Goal: Download file/media: Download file/media

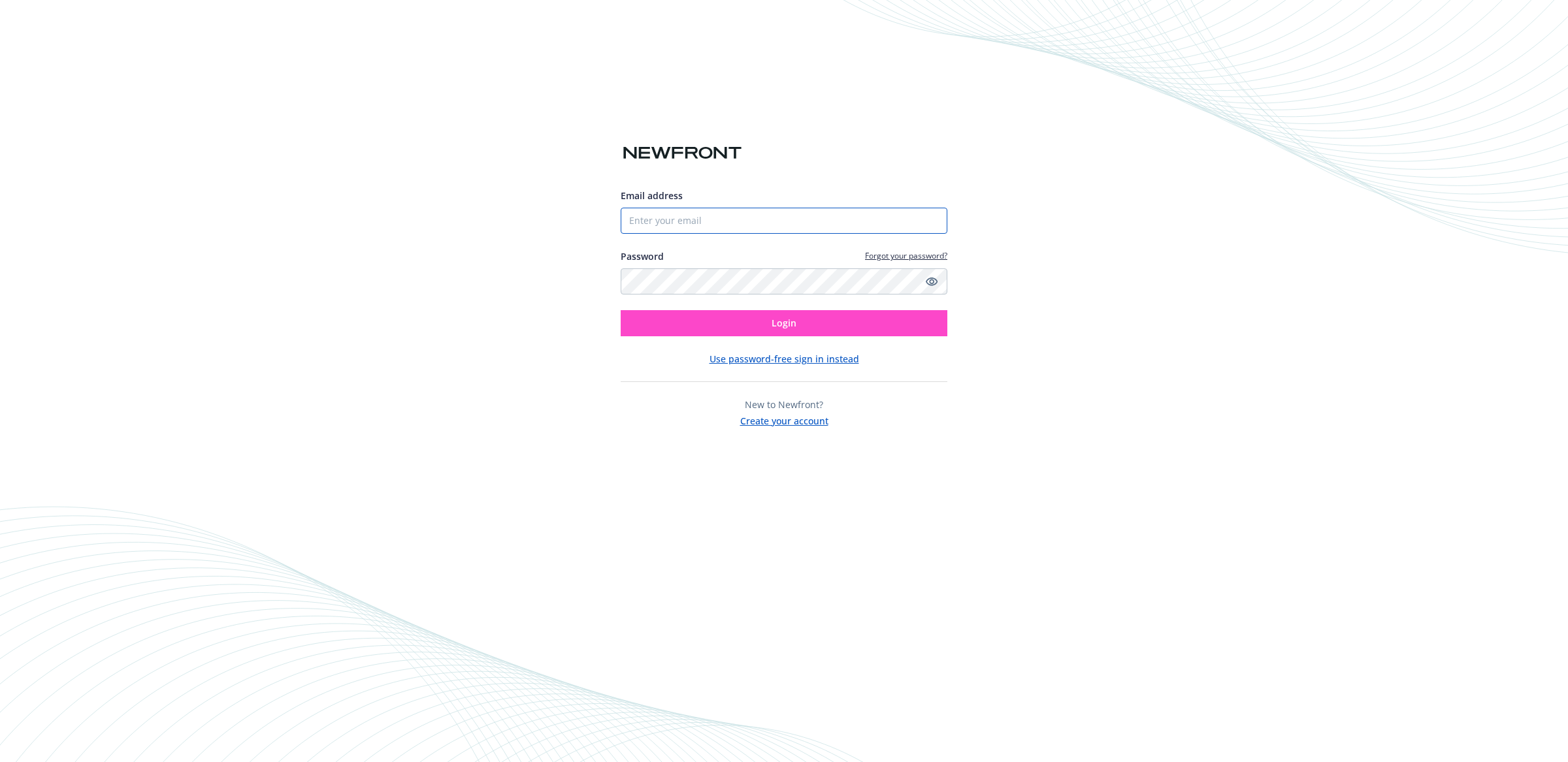
type input "[EMAIL_ADDRESS]"
click at [679, 317] on button "Login" at bounding box center [784, 323] width 327 height 26
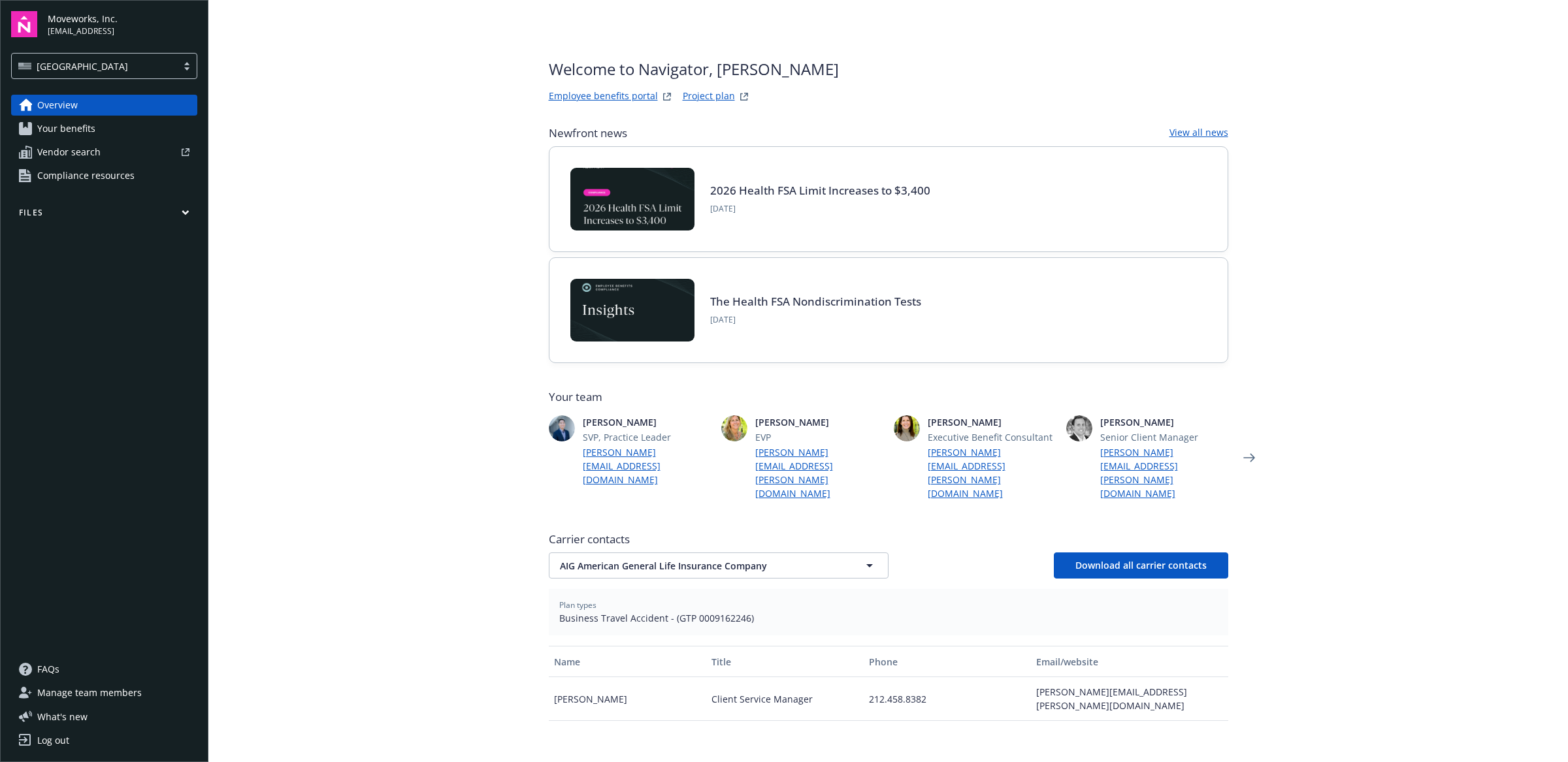
click at [503, 209] on main "Welcome to Navigator , [PERSON_NAME] benefits portal Project plan Newfront news…" at bounding box center [888, 381] width 1359 height 762
click at [112, 136] on link "Your benefits" at bounding box center [104, 128] width 186 height 21
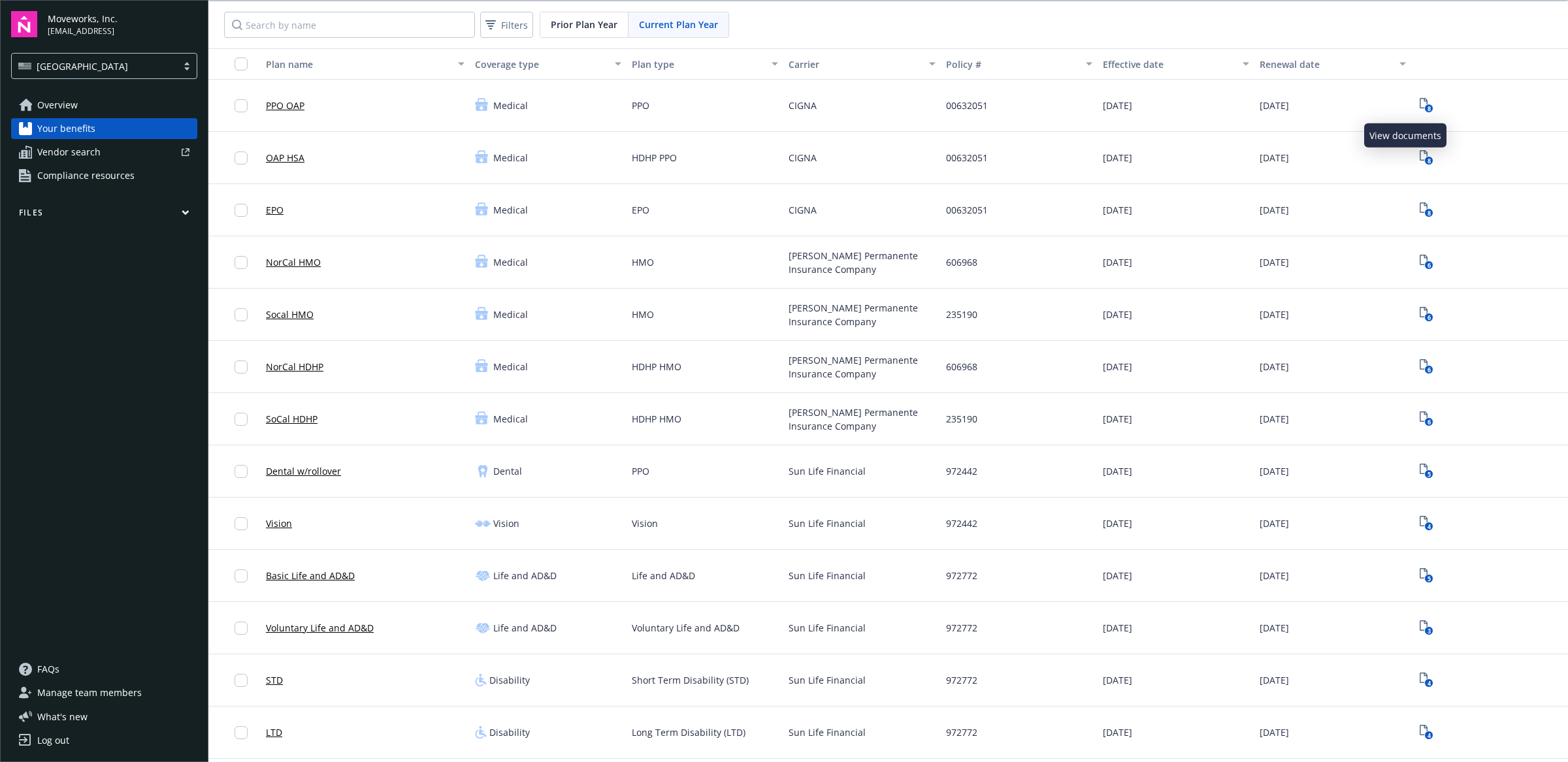
click at [1416, 98] on span "8" at bounding box center [1426, 105] width 21 height 21
click at [1420, 100] on icon "8" at bounding box center [1426, 106] width 14 height 15
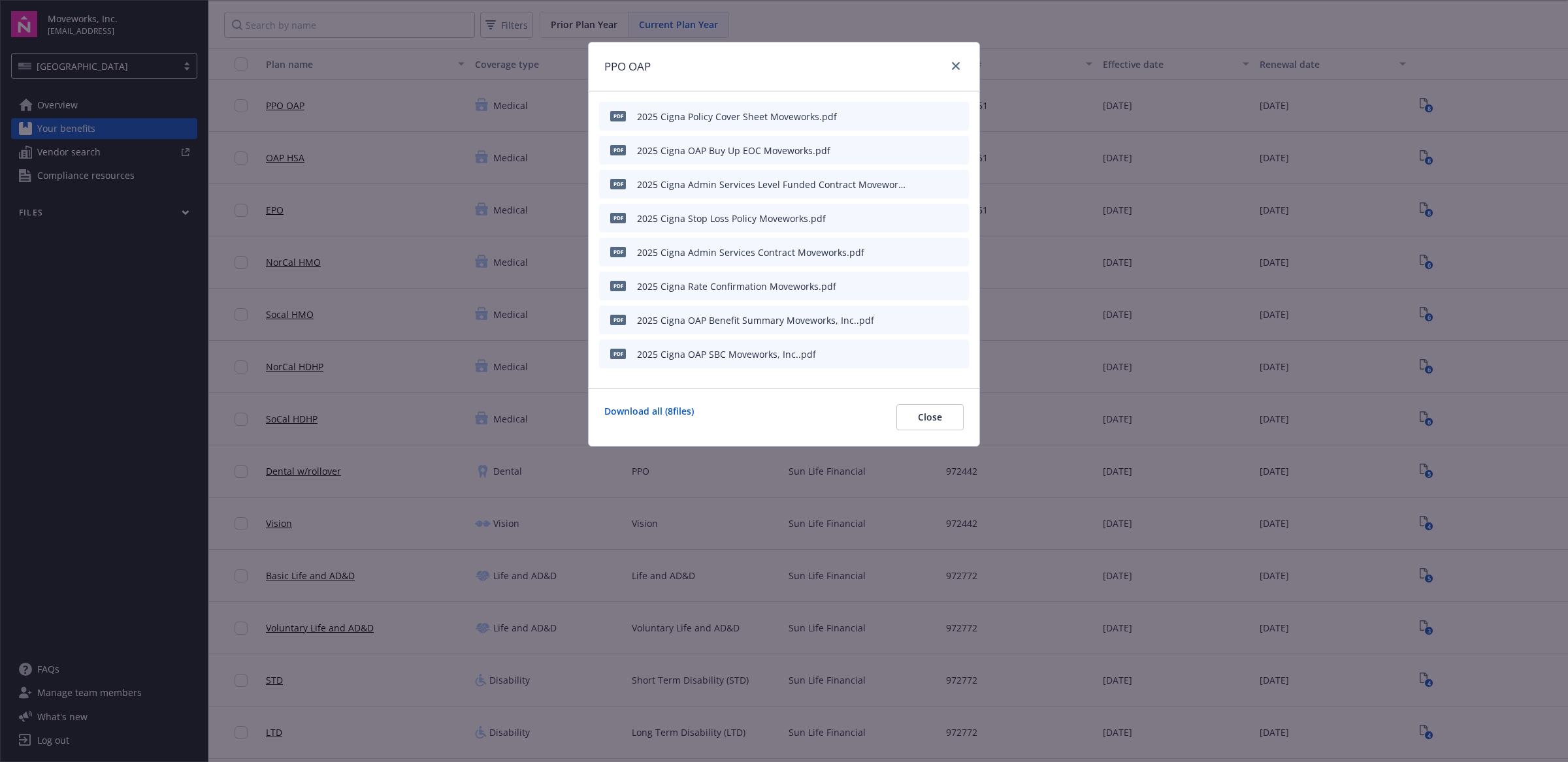
click at [944, 321] on div at bounding box center [937, 320] width 51 height 14
click at [935, 314] on icon "download file" at bounding box center [935, 320] width 11 height 11
